Goal: Check status: Check status

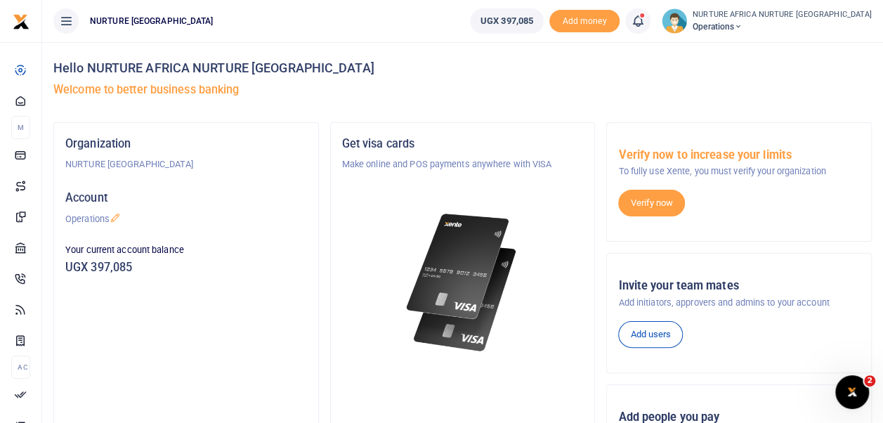
click at [645, 21] on icon at bounding box center [638, 20] width 14 height 15
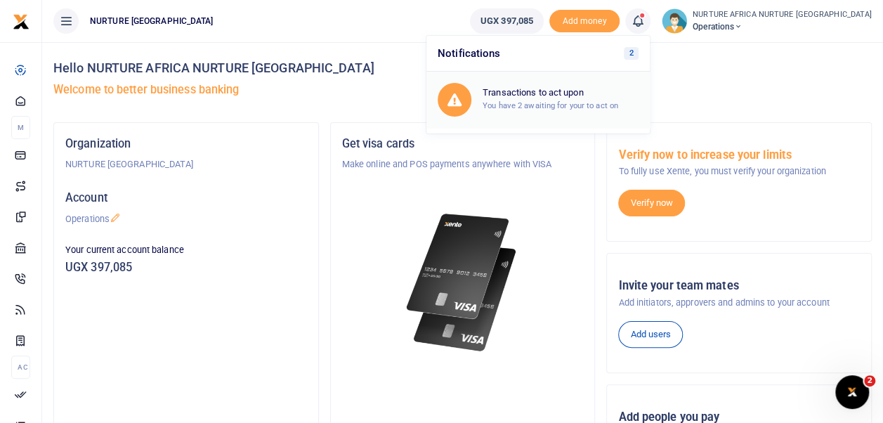
click at [609, 94] on h6 "Transactions to act upon" at bounding box center [560, 92] width 156 height 11
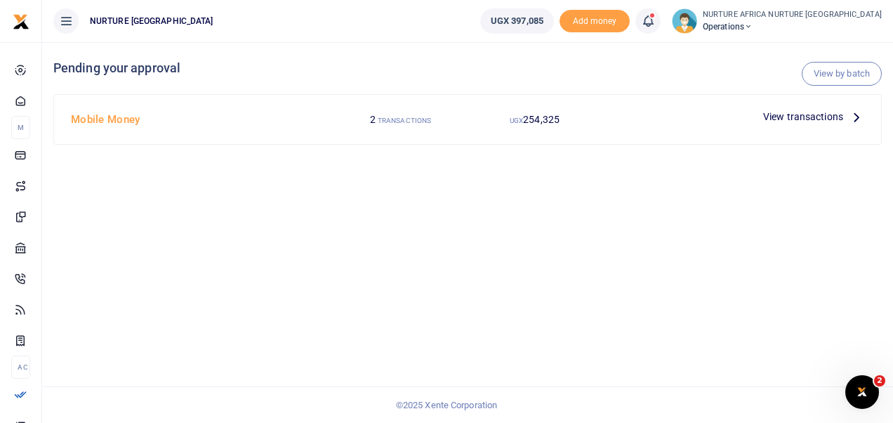
click at [793, 115] on span "View transactions" at bounding box center [803, 116] width 80 height 15
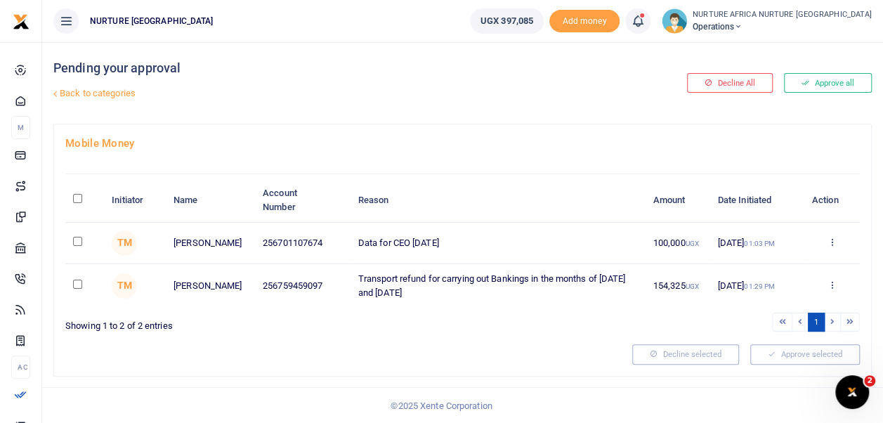
click at [645, 21] on span at bounding box center [645, 21] width 0 height 0
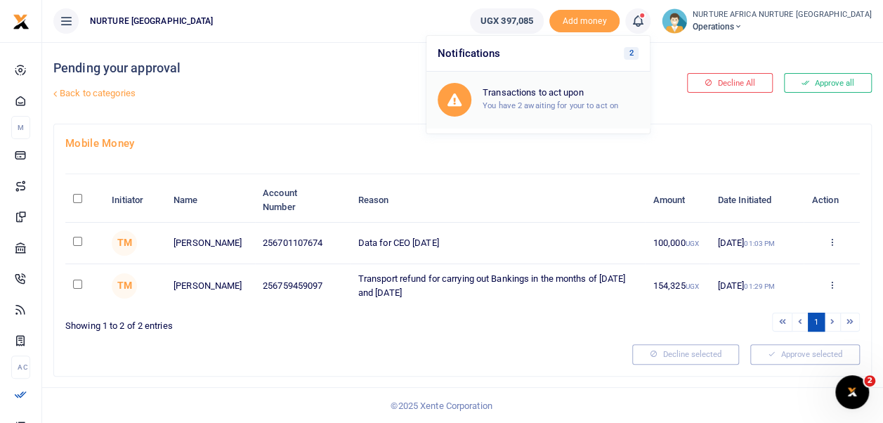
click at [605, 97] on h6 "Transactions to act upon" at bounding box center [560, 92] width 156 height 11
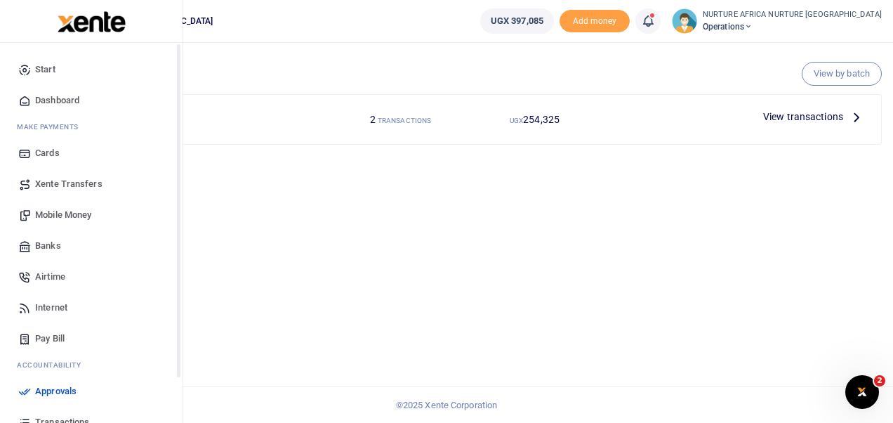
click at [177, 305] on div "Start Dashboard M ake Payments Cards Xente Transfers Mobile Money Banks Airtime…" at bounding box center [91, 254] width 183 height 423
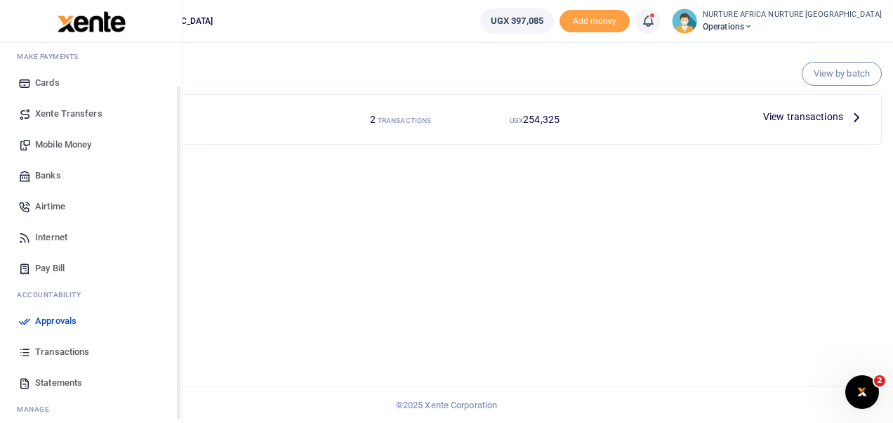
drag, startPoint x: 177, startPoint y: 305, endPoint x: 165, endPoint y: 362, distance: 58.1
click at [165, 362] on div "Start Dashboard M ake Payments Cards Xente Transfers Mobile Money Banks Airtime…" at bounding box center [91, 254] width 182 height 423
click at [56, 350] on span "Transactions" at bounding box center [62, 351] width 54 height 14
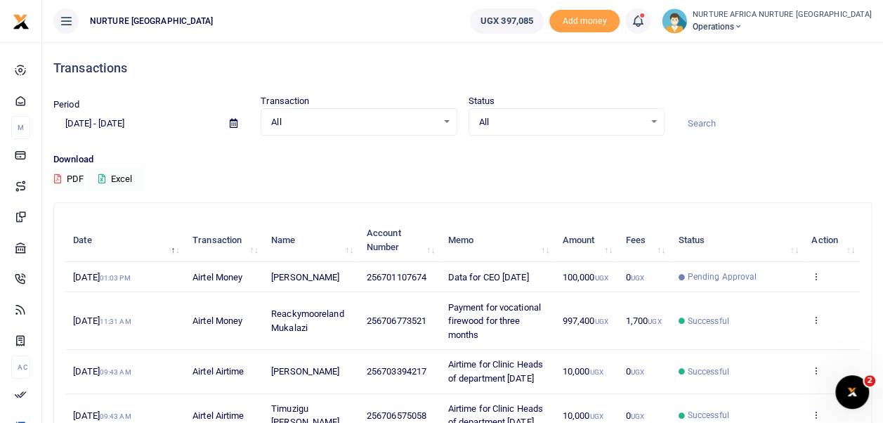
click at [645, 21] on span at bounding box center [645, 21] width 0 height 0
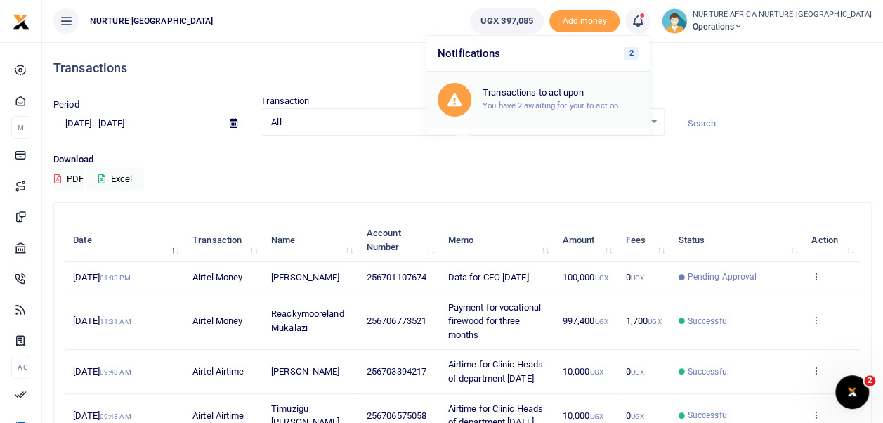
click at [605, 95] on h6 "Transactions to act upon" at bounding box center [560, 92] width 156 height 11
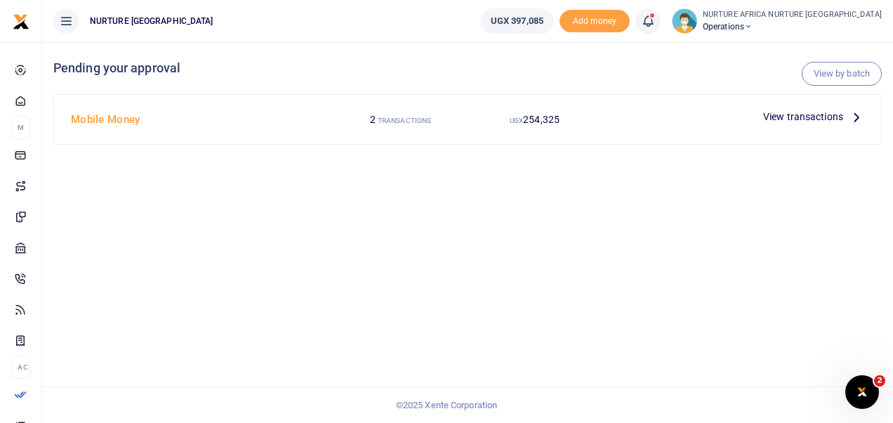
click at [784, 115] on span "View transactions" at bounding box center [803, 116] width 80 height 15
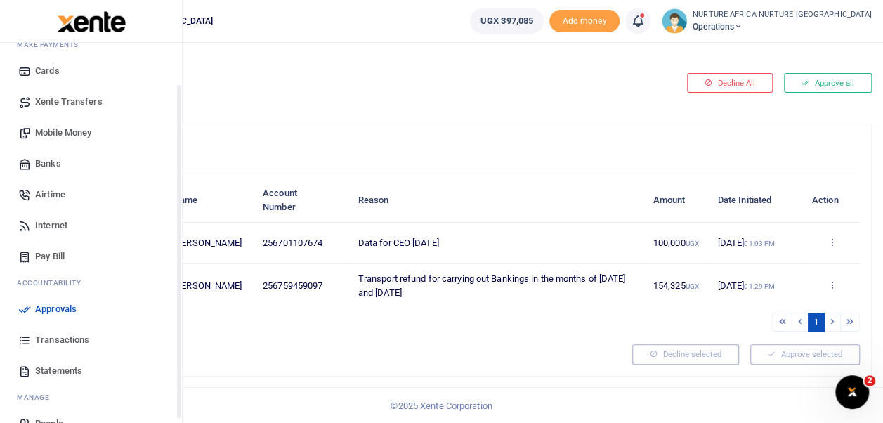
scroll to position [109, 0]
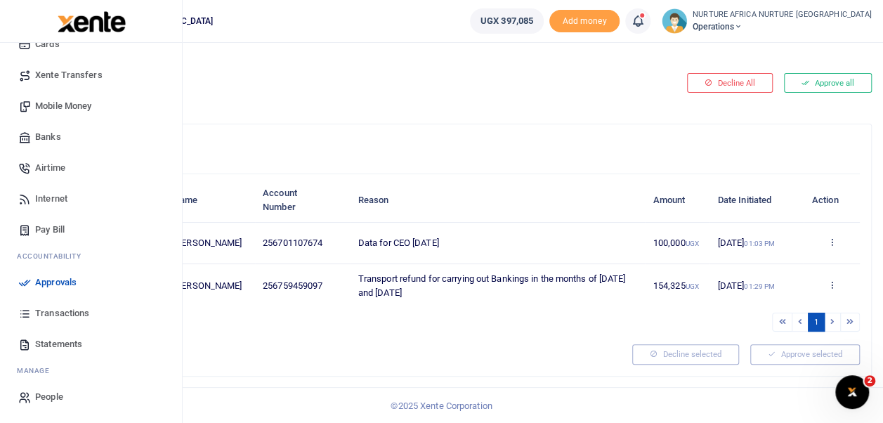
click at [46, 308] on span "Transactions" at bounding box center [62, 313] width 54 height 14
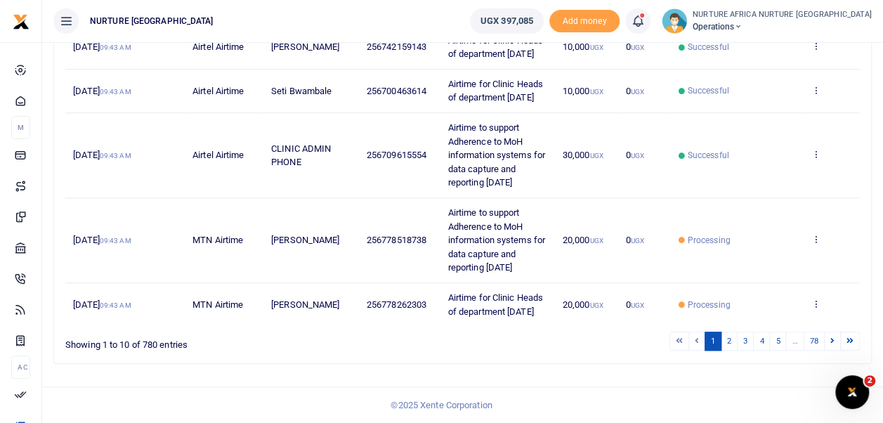
scroll to position [560, 0]
click at [734, 350] on link "2" at bounding box center [728, 340] width 17 height 19
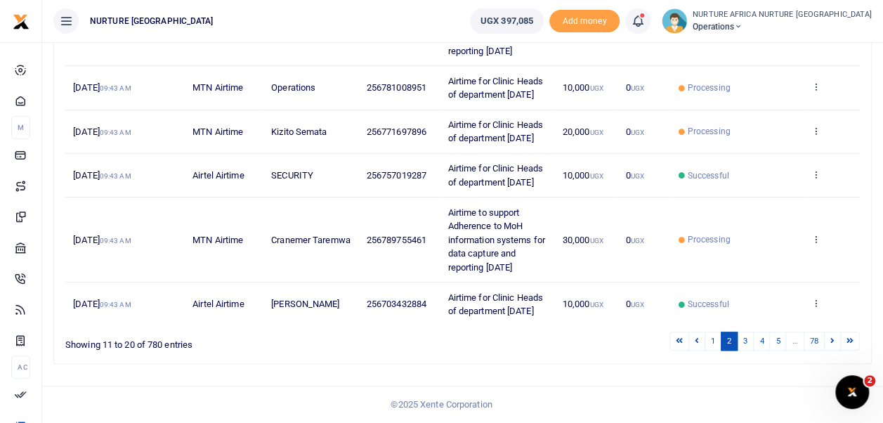
scroll to position [593, 0]
click at [748, 350] on link "3" at bounding box center [745, 340] width 17 height 19
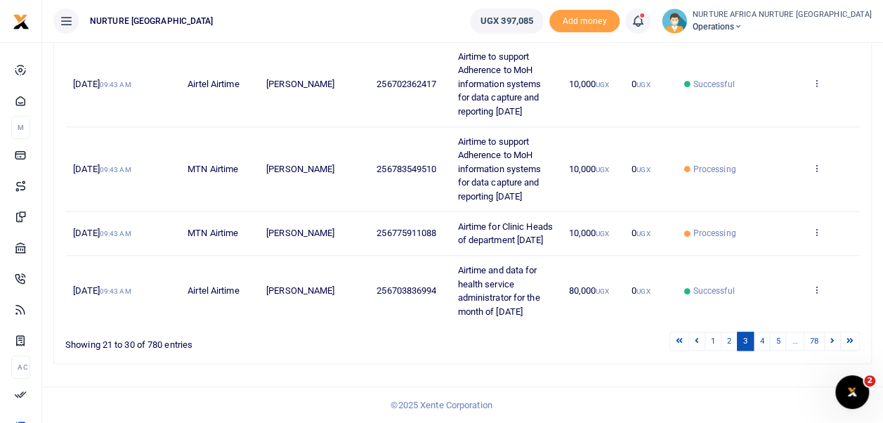
scroll to position [767, 0]
click at [765, 340] on link "4" at bounding box center [761, 340] width 17 height 19
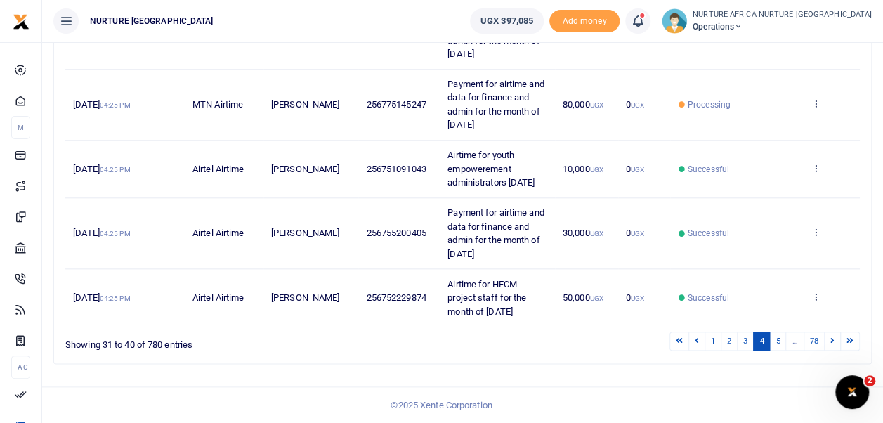
scroll to position [695, 0]
click at [780, 350] on link "5" at bounding box center [777, 340] width 17 height 19
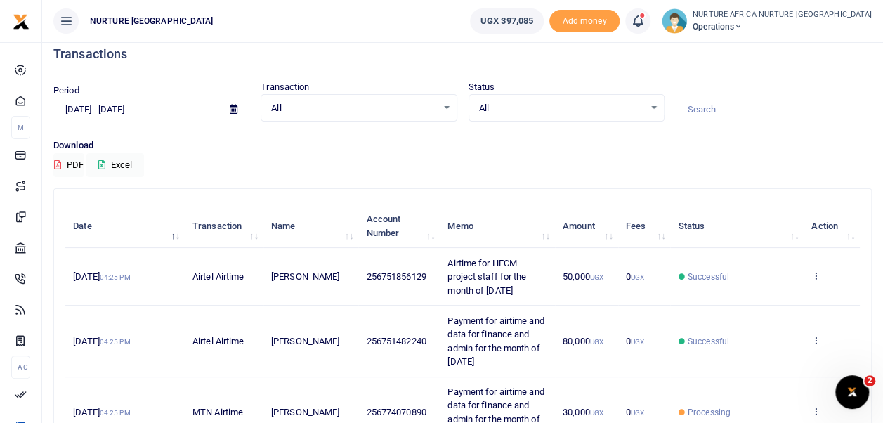
scroll to position [0, 0]
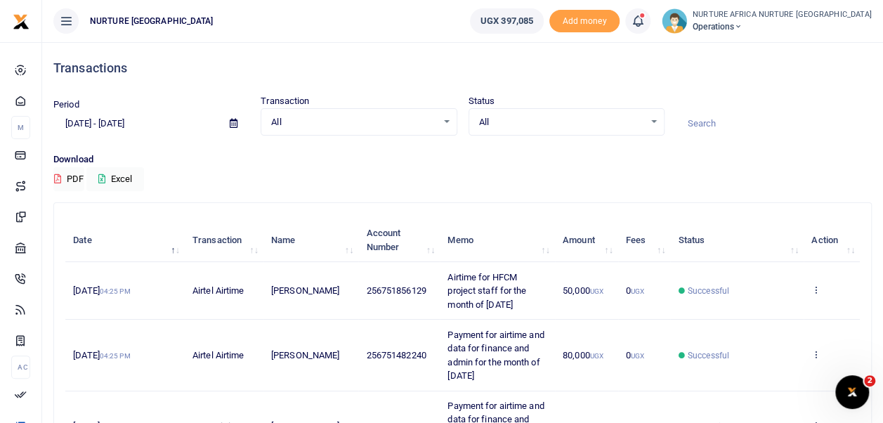
click at [656, 120] on div "All Select an option..." at bounding box center [566, 121] width 195 height 15
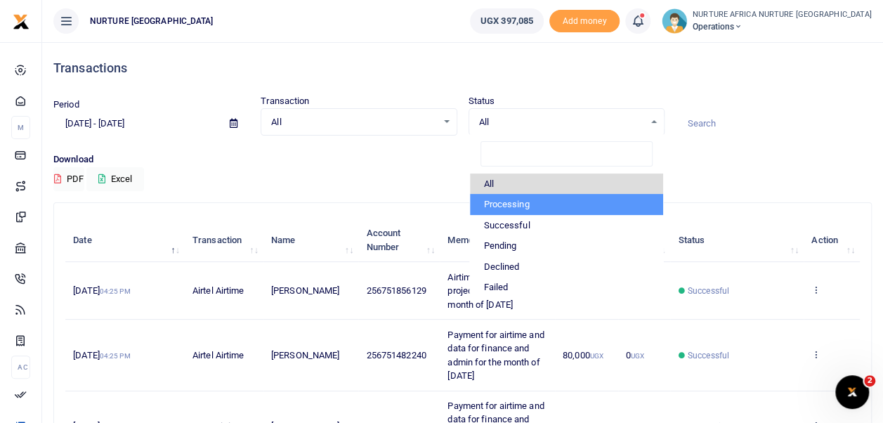
click at [562, 202] on li "Processing" at bounding box center [566, 204] width 193 height 21
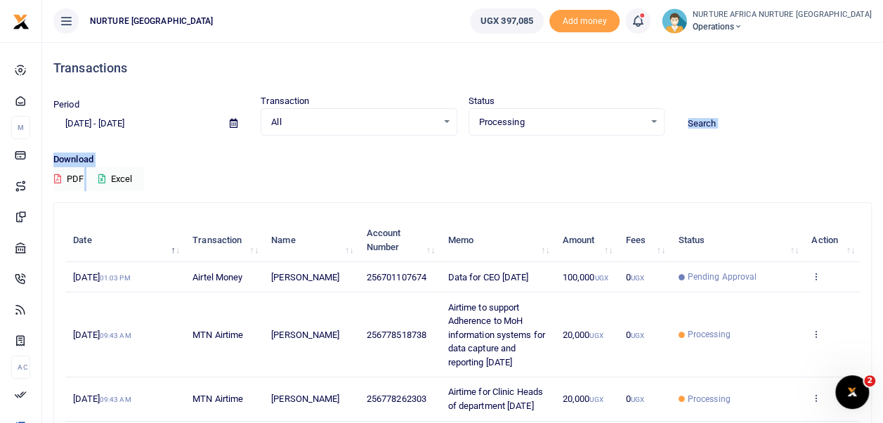
drag, startPoint x: 879, startPoint y: 146, endPoint x: 877, endPoint y: 193, distance: 47.1
drag, startPoint x: 877, startPoint y: 193, endPoint x: 741, endPoint y: 159, distance: 139.8
click at [741, 159] on p "Download" at bounding box center [462, 159] width 818 height 15
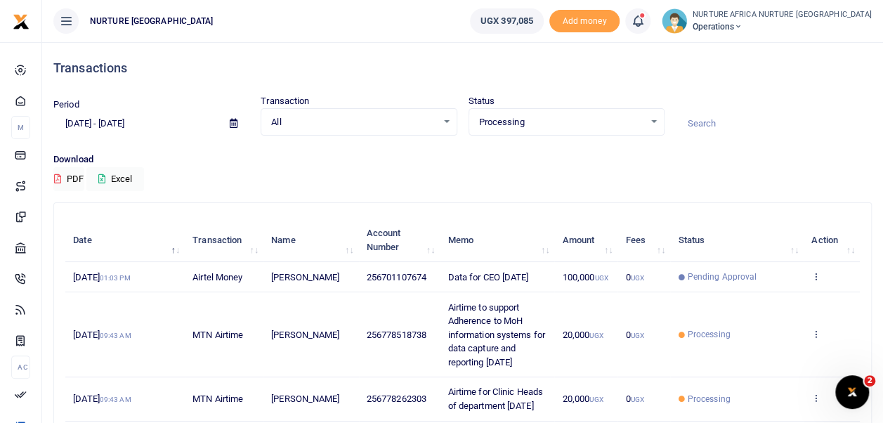
click at [741, 159] on p "Download" at bounding box center [462, 159] width 818 height 15
drag, startPoint x: 741, startPoint y: 159, endPoint x: 673, endPoint y: 180, distance: 72.0
click at [673, 180] on div "Download PDF Excel" at bounding box center [462, 171] width 818 height 39
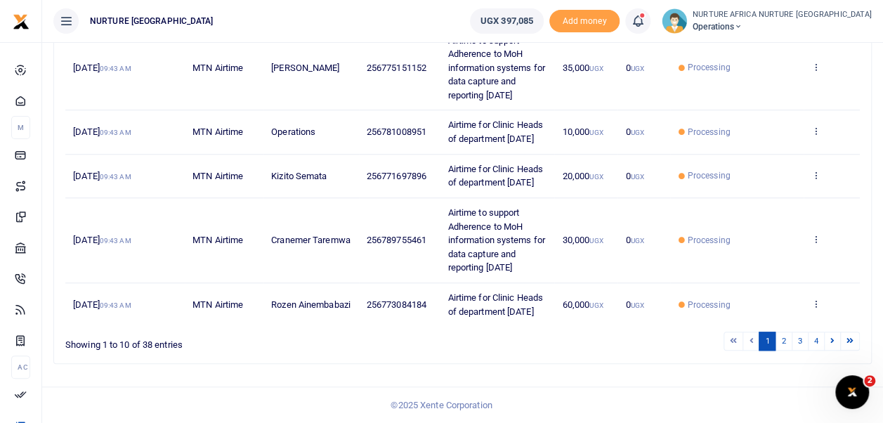
scroll to position [616, 0]
click at [783, 343] on link "2" at bounding box center [782, 340] width 17 height 19
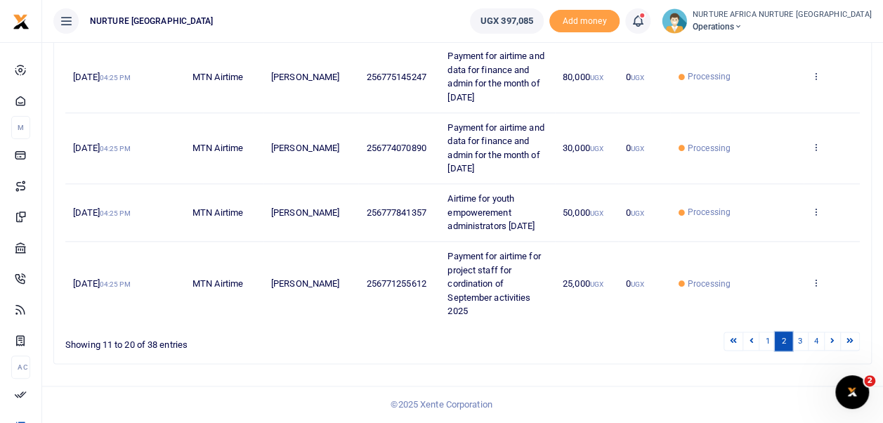
scroll to position [807, 0]
click at [798, 338] on link "3" at bounding box center [799, 340] width 17 height 19
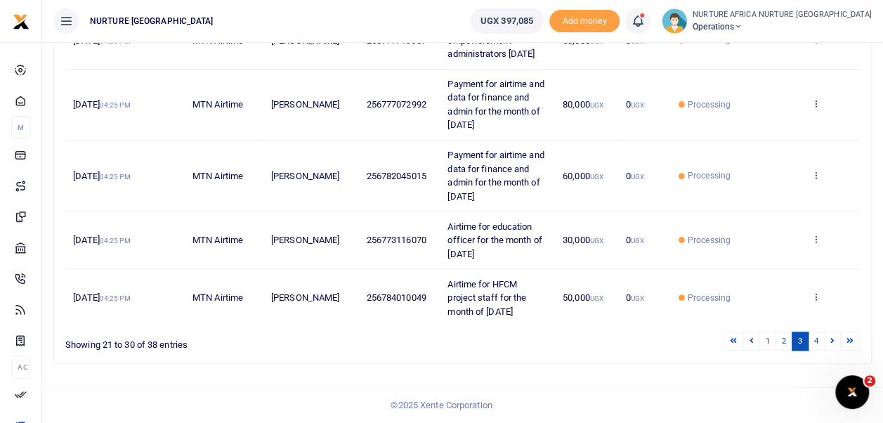
scroll to position [657, 0]
click at [833, 341] on icon at bounding box center [832, 340] width 4 height 8
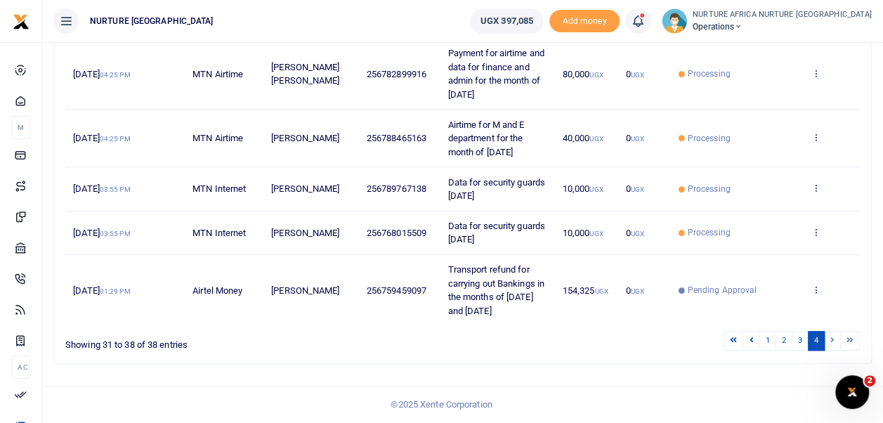
scroll to position [488, 0]
click at [833, 339] on li at bounding box center [832, 340] width 16 height 19
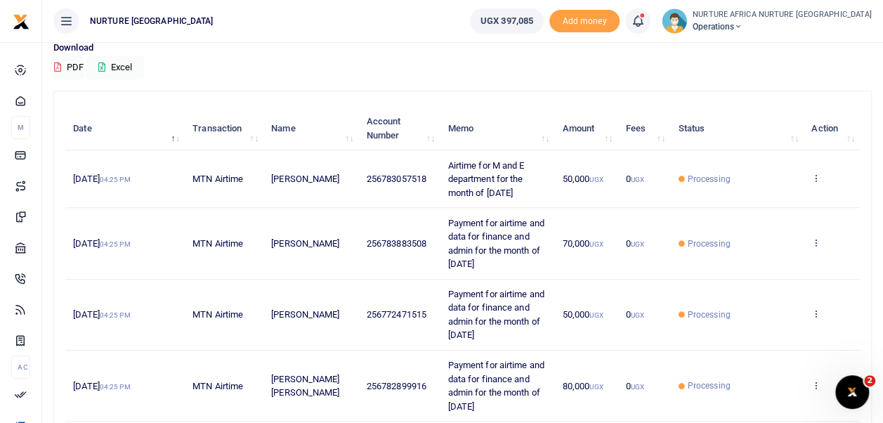
scroll to position [48, 0]
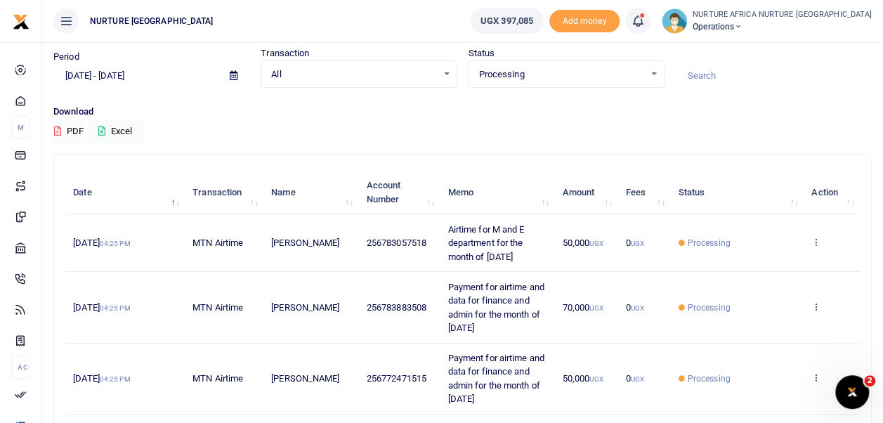
click at [649, 70] on div "Processing Select an option..." at bounding box center [566, 74] width 195 height 15
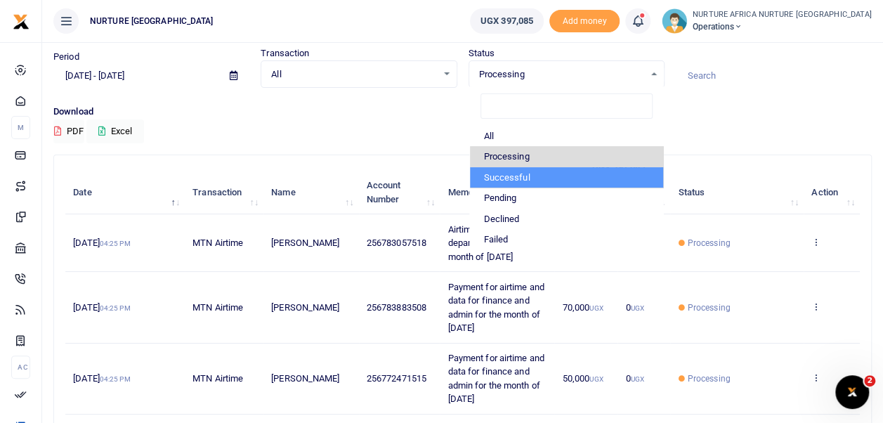
click at [569, 181] on li "Successful" at bounding box center [566, 177] width 193 height 21
select select "COMMITTED"
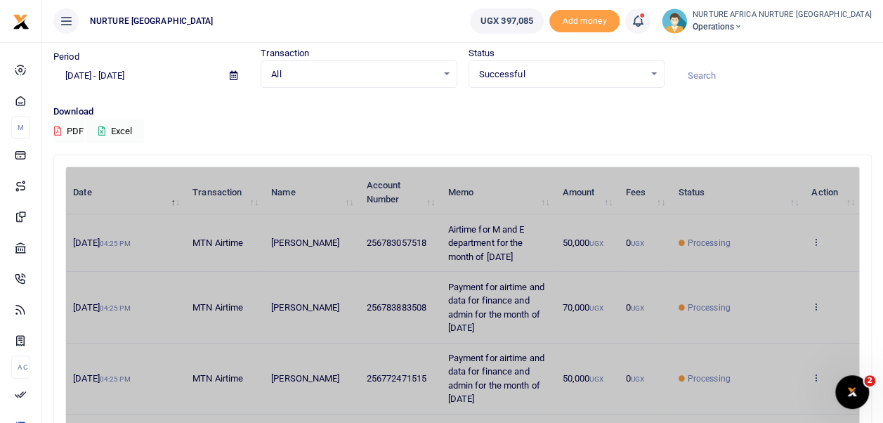
click at [706, 78] on input at bounding box center [773, 76] width 196 height 24
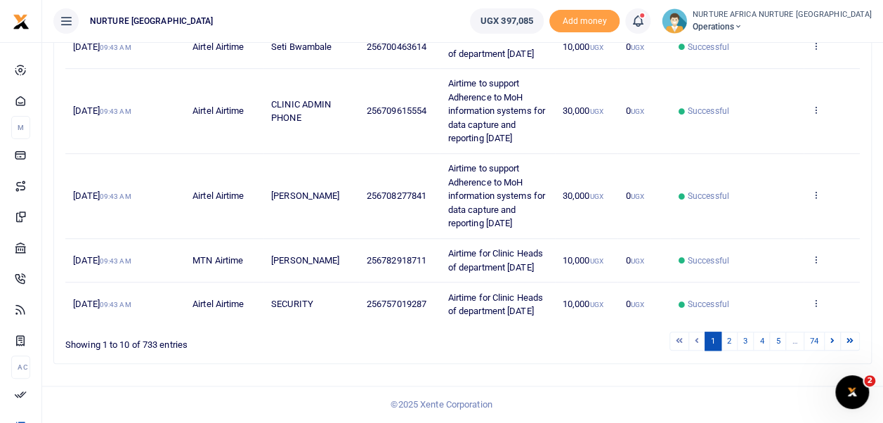
scroll to position [588, 0]
click at [731, 338] on link "2" at bounding box center [728, 340] width 17 height 19
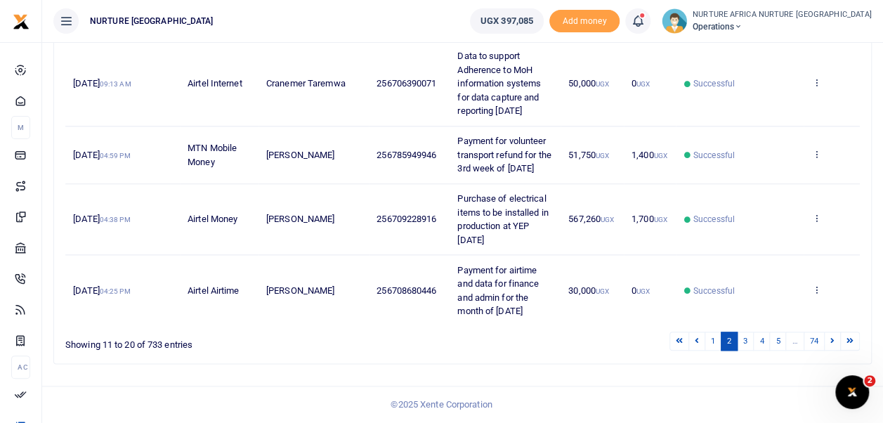
scroll to position [725, 0]
click at [746, 342] on link "3" at bounding box center [745, 340] width 17 height 19
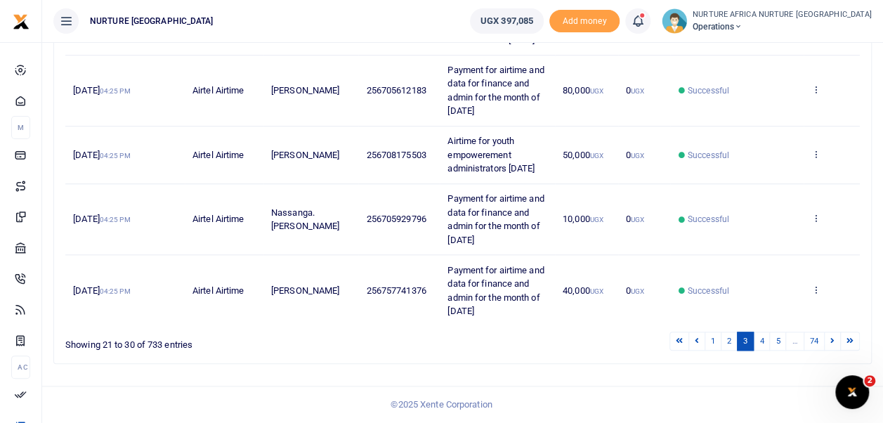
scroll to position [685, 0]
click at [767, 341] on link "4" at bounding box center [761, 340] width 17 height 19
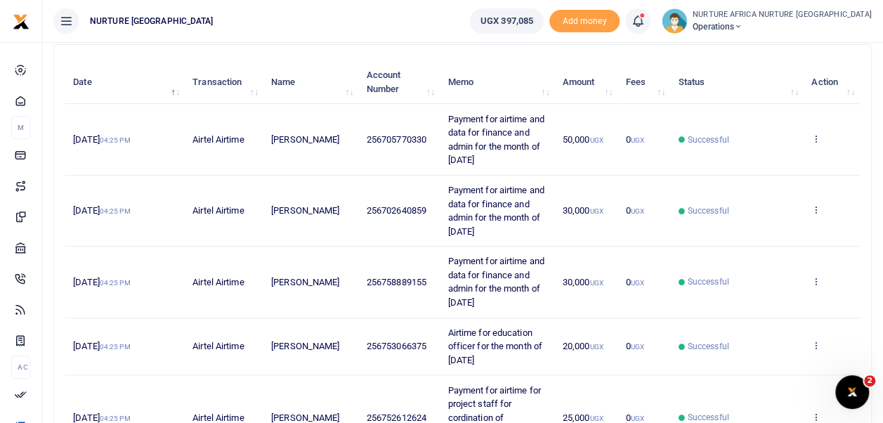
scroll to position [151, 0]
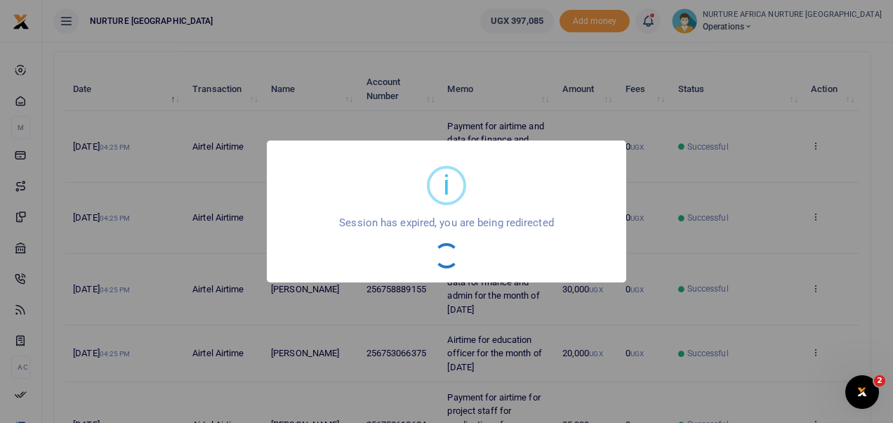
drag, startPoint x: 888, startPoint y: 327, endPoint x: 884, endPoint y: 149, distance: 178.4
click at [884, 149] on html "Start Dashboard M ake Payments Cards Xente Transfers Mobile Money Banks Airtime" at bounding box center [446, 370] width 893 height 1043
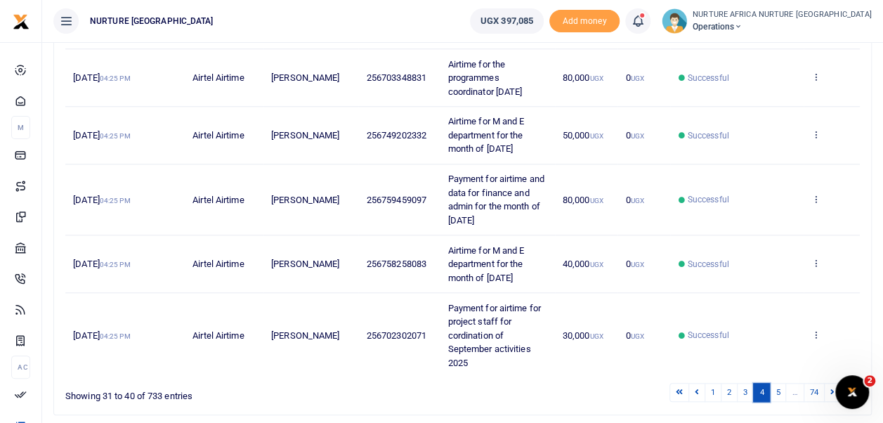
scroll to position [692, 0]
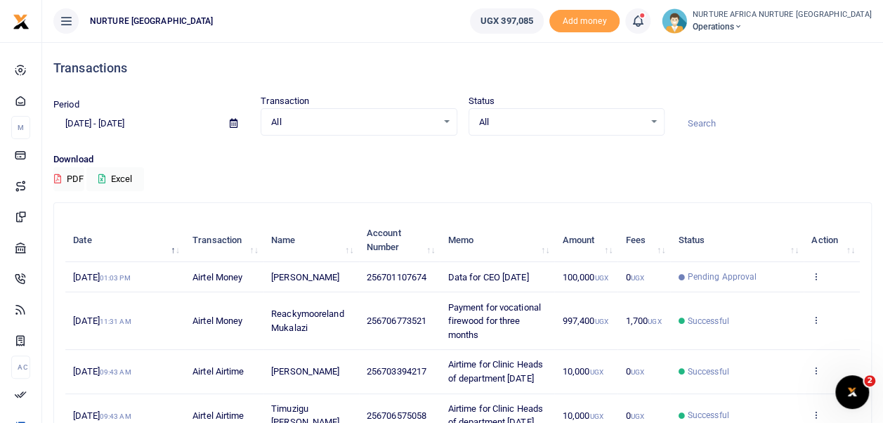
click at [450, 118] on div "All Select an option..." at bounding box center [358, 121] width 195 height 15
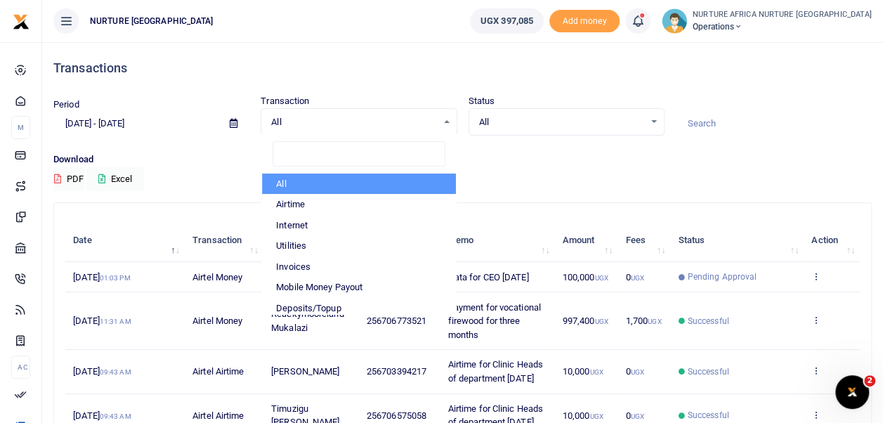
click at [582, 125] on span "All" at bounding box center [561, 122] width 165 height 14
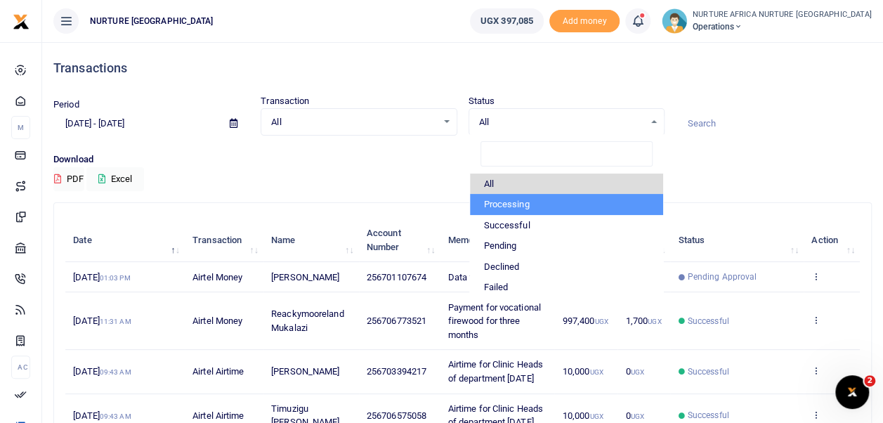
click at [551, 206] on li "Processing" at bounding box center [566, 204] width 193 height 21
select select "PROCESSING"
